Goal: Information Seeking & Learning: Find specific fact

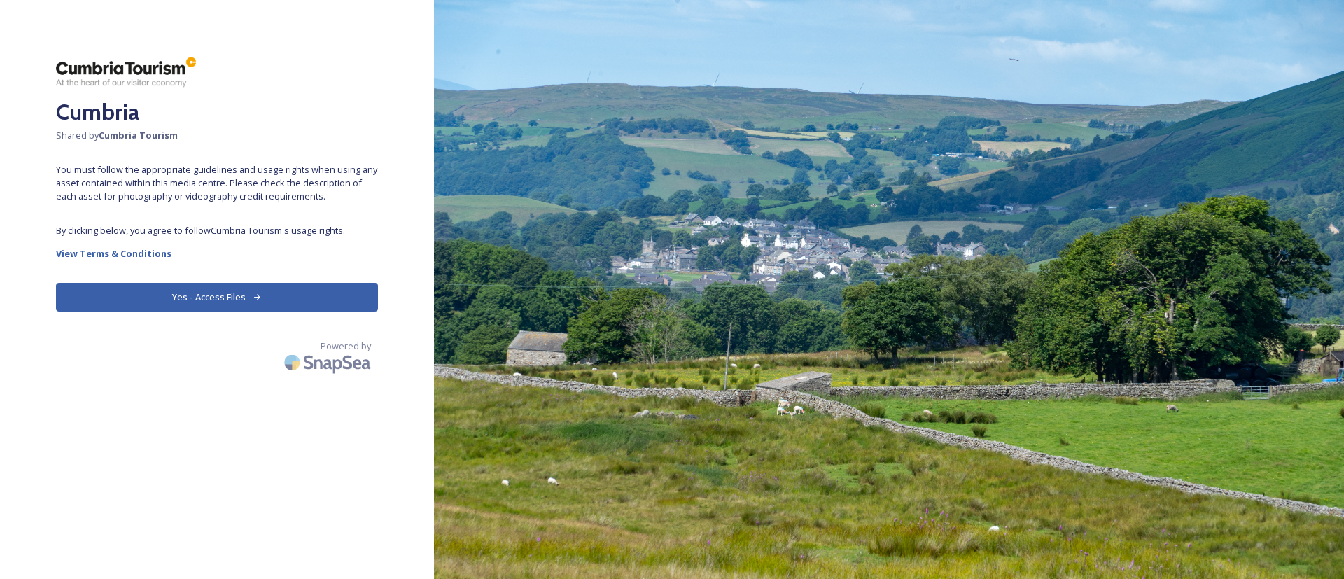
click at [144, 285] on button "Yes - Access Files" at bounding box center [217, 297] width 322 height 29
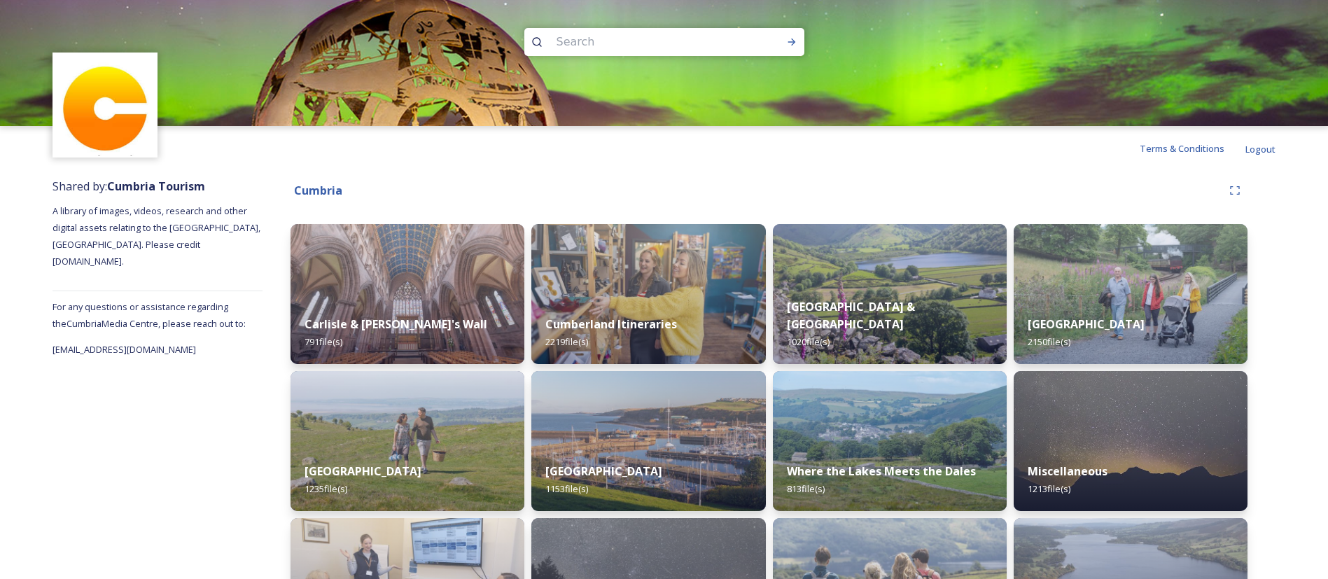
click at [659, 41] on input at bounding box center [645, 42] width 192 height 31
type input "south walney"
click at [798, 43] on div "Run Search" at bounding box center [791, 41] width 25 height 25
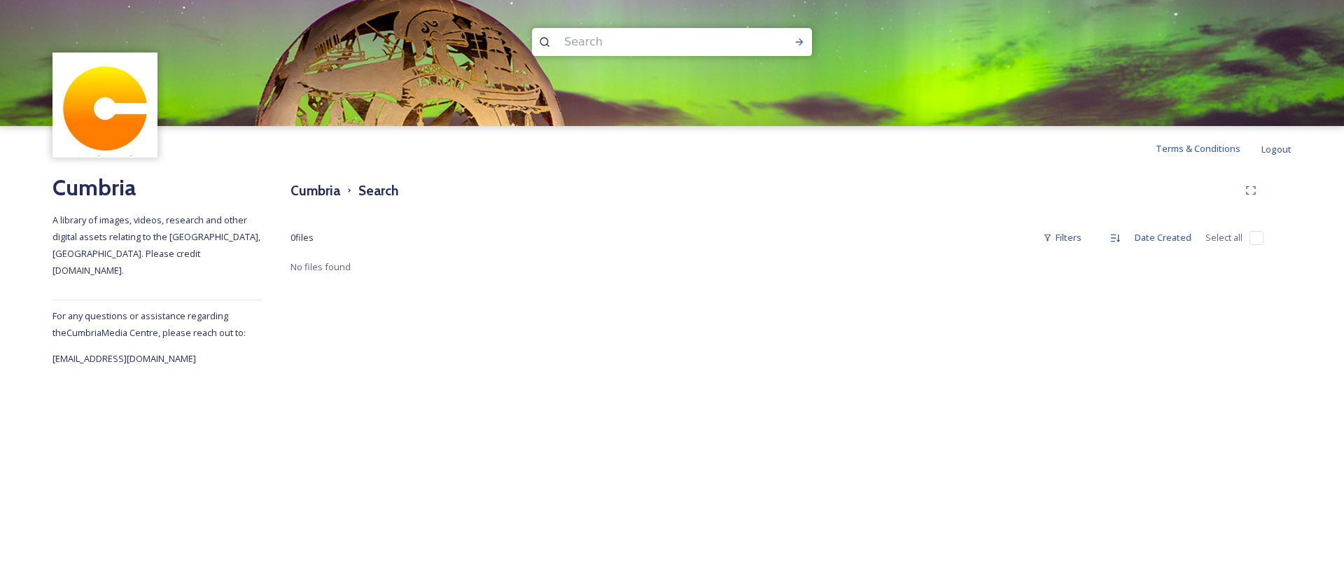
click at [617, 48] on input at bounding box center [653, 42] width 192 height 31
type input "[GEOGRAPHIC_DATA]"
click at [803, 43] on icon at bounding box center [799, 41] width 11 height 11
click at [795, 46] on icon at bounding box center [799, 41] width 11 height 11
drag, startPoint x: 719, startPoint y: 32, endPoint x: 547, endPoint y: 33, distance: 172.9
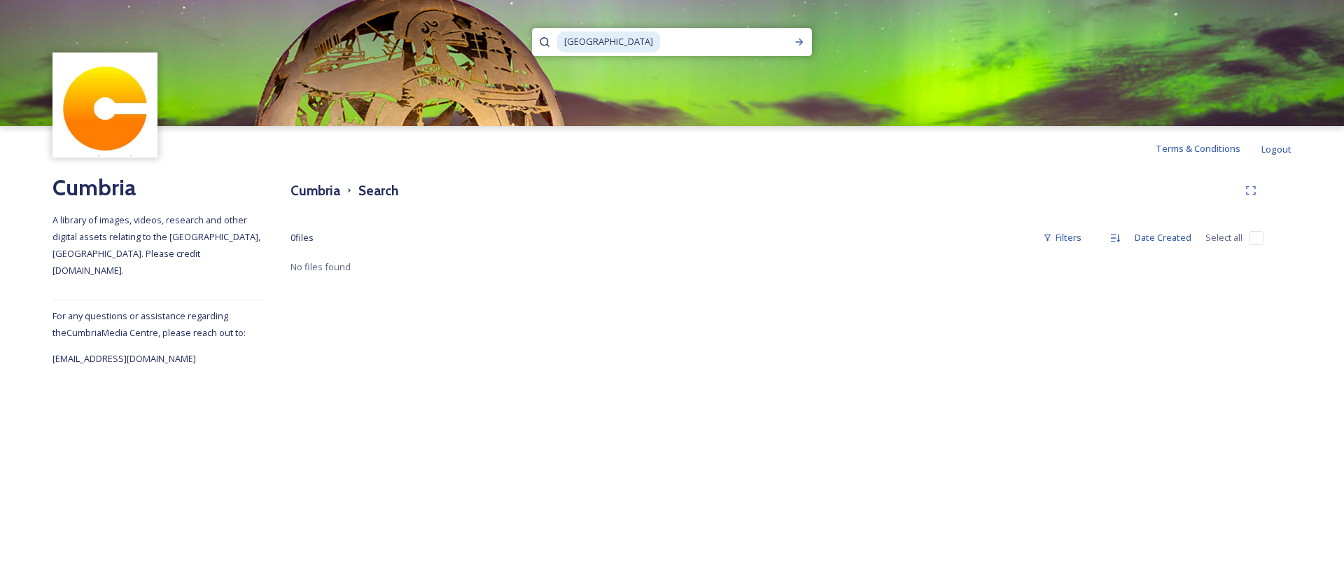
click at [547, 33] on div "[GEOGRAPHIC_DATA]" at bounding box center [672, 42] width 280 height 28
type input "S"
type input "walney"
click at [804, 49] on div "Run Search" at bounding box center [799, 41] width 25 height 25
